Goal: Find specific page/section: Find specific page/section

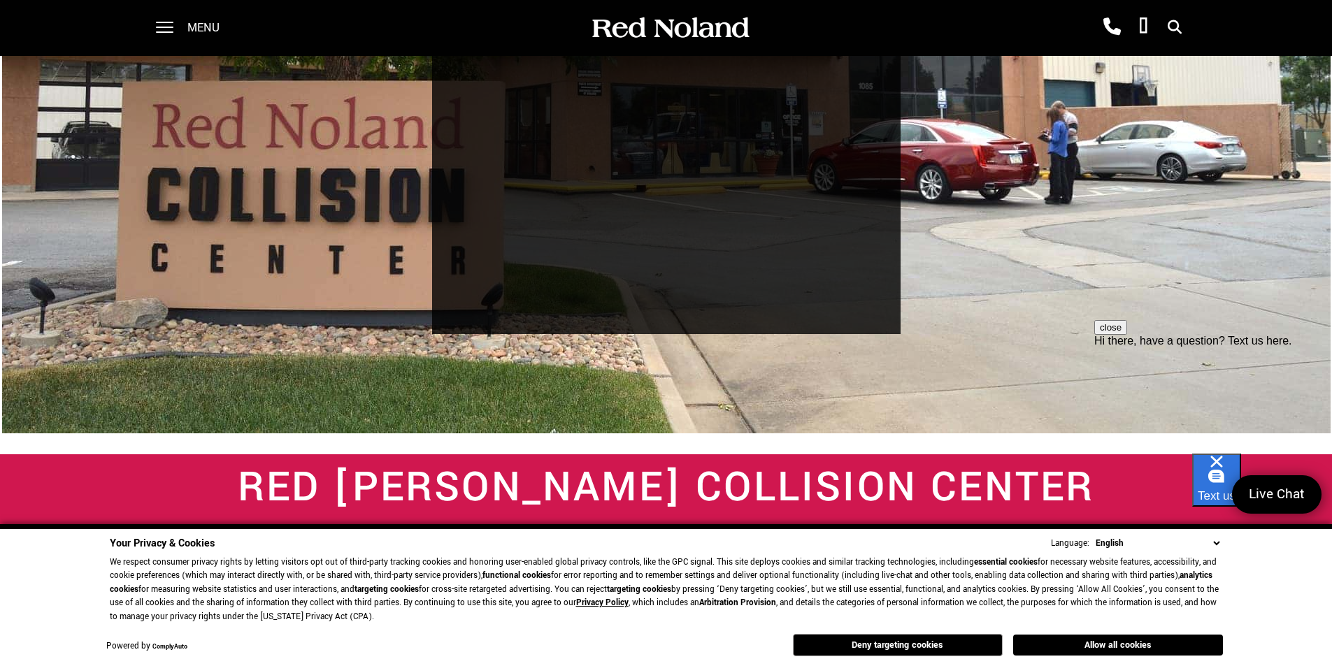
scroll to position [278, 0]
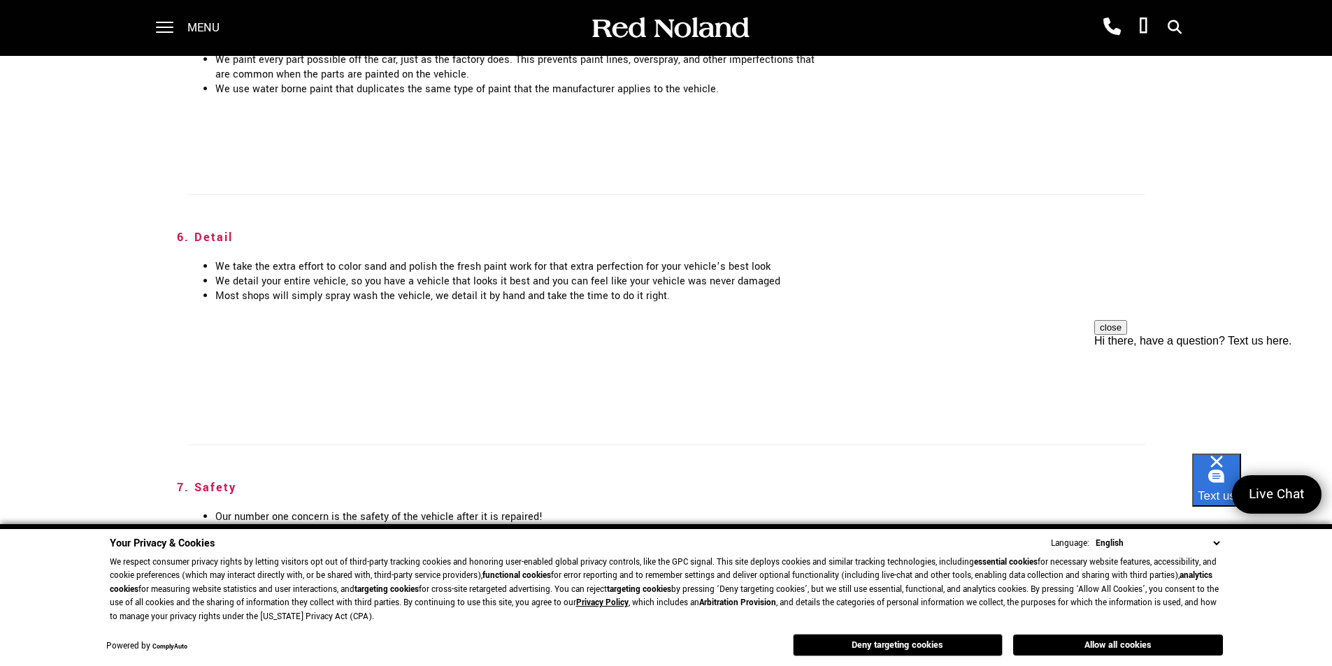
scroll to position [2996, 0]
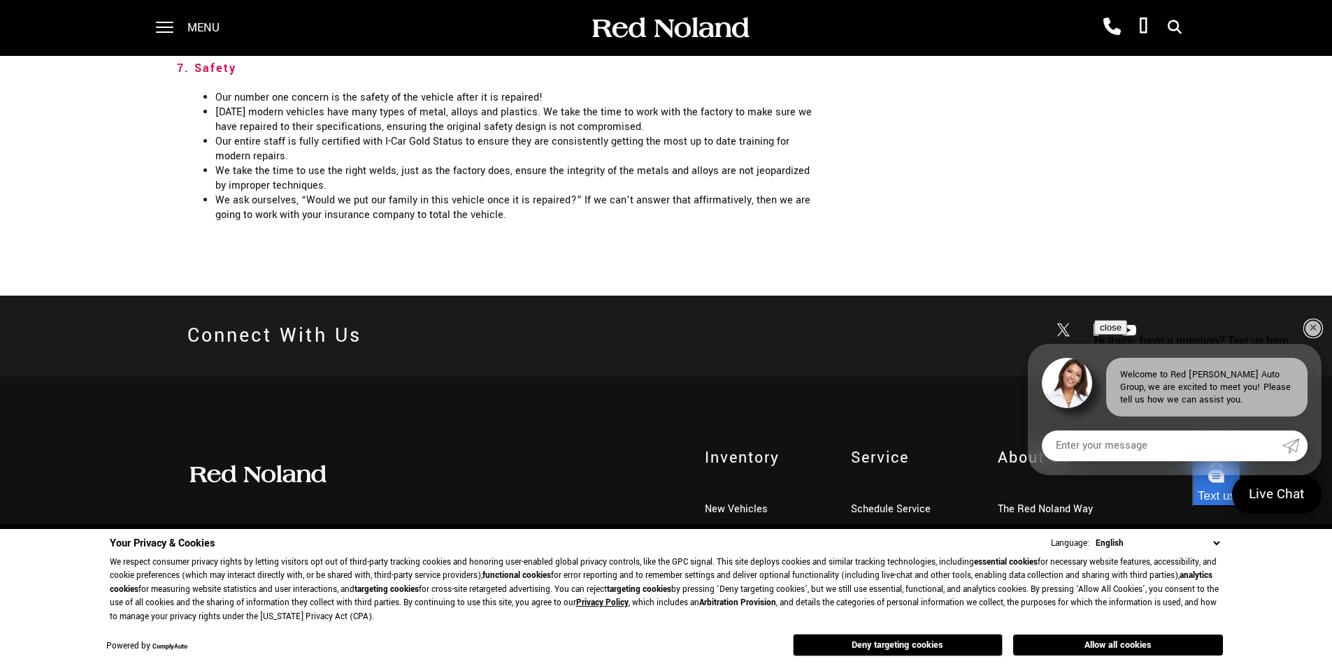
click at [1312, 322] on link "✕" at bounding box center [1313, 328] width 17 height 17
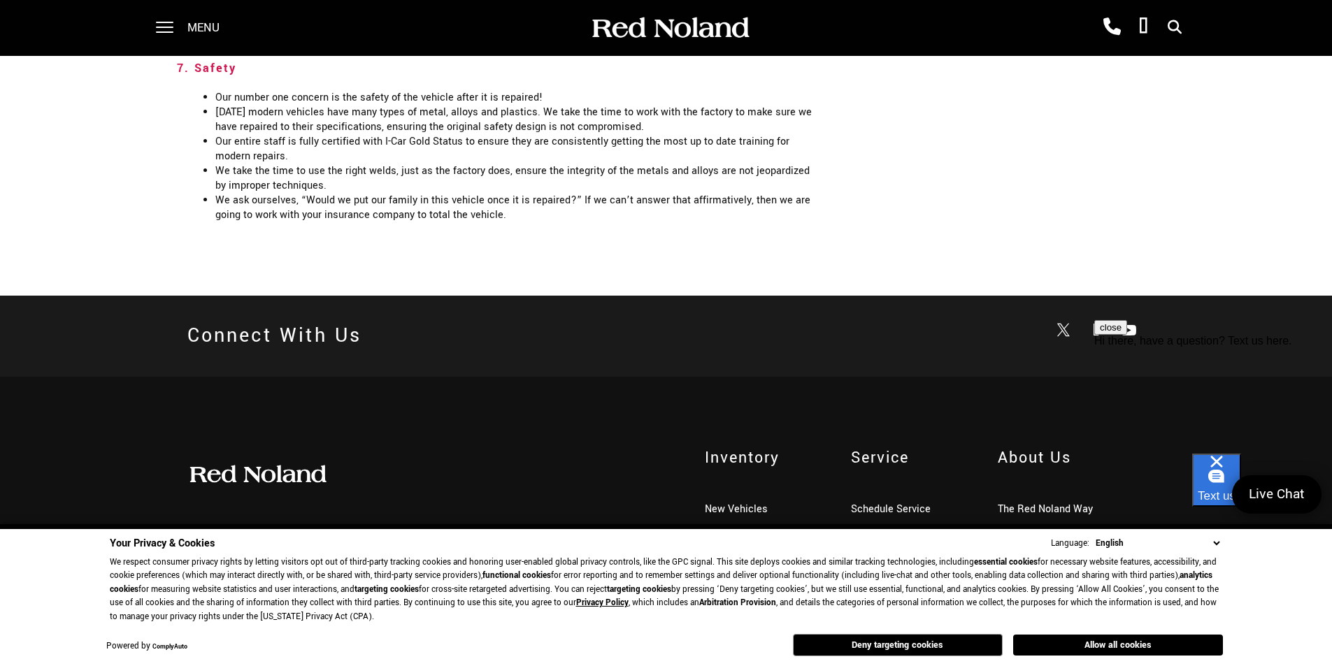
click at [1019, 527] on link "Locations" at bounding box center [1020, 534] width 45 height 15
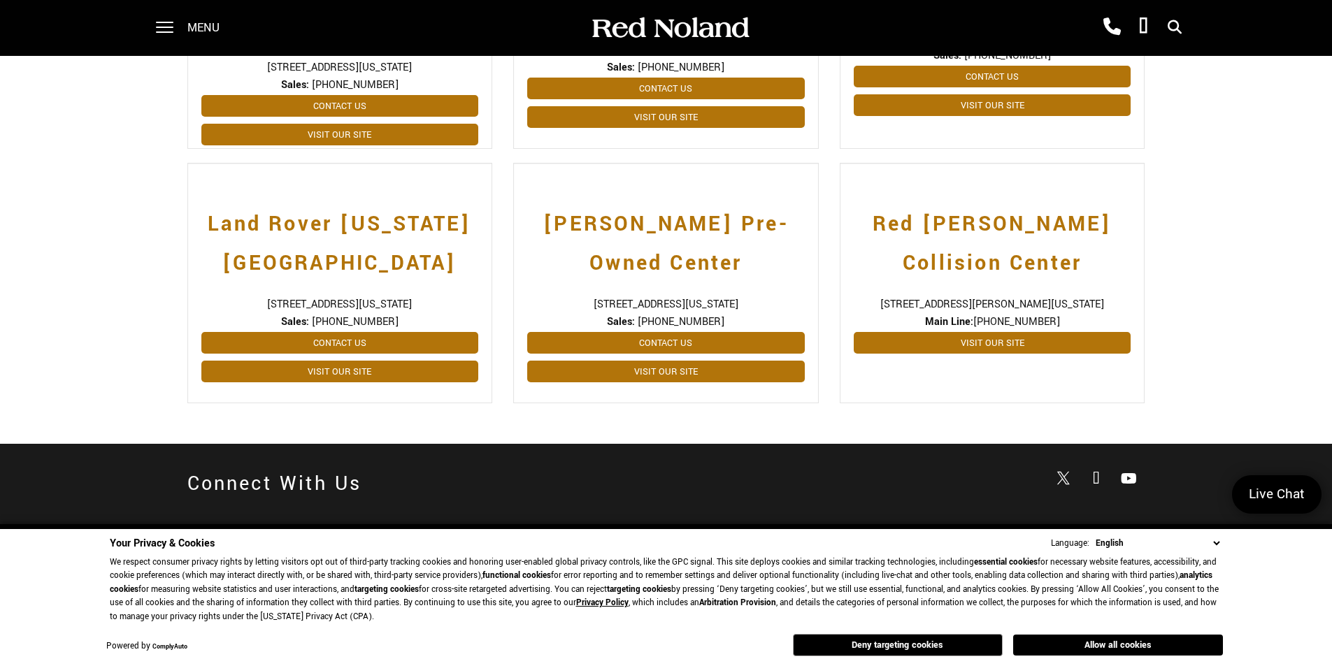
scroll to position [584, 0]
